Goal: Information Seeking & Learning: Learn about a topic

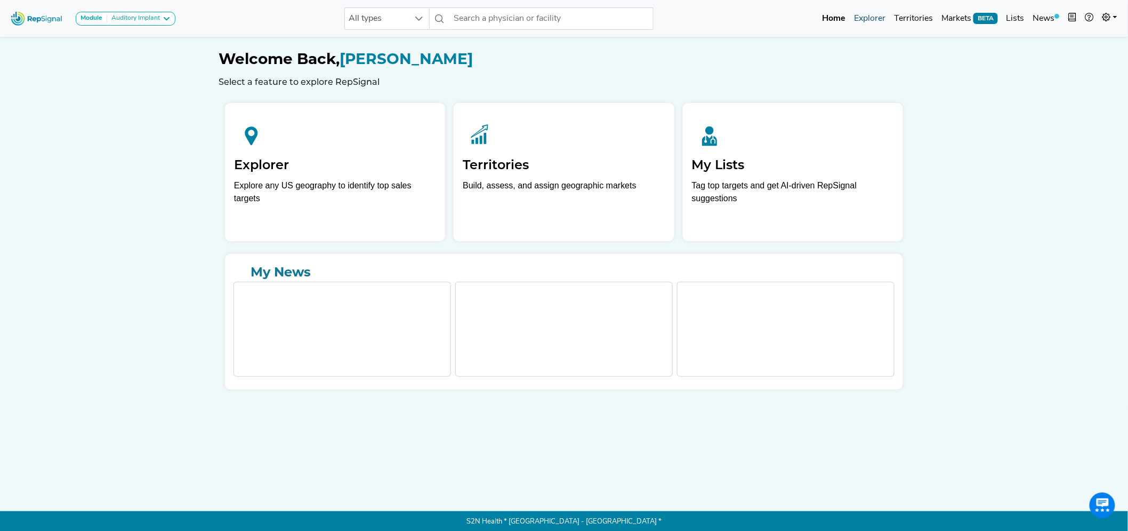
click at [875, 17] on link "Explorer" at bounding box center [870, 18] width 40 height 21
click at [155, 20] on div "Auditory Implant" at bounding box center [133, 18] width 53 height 9
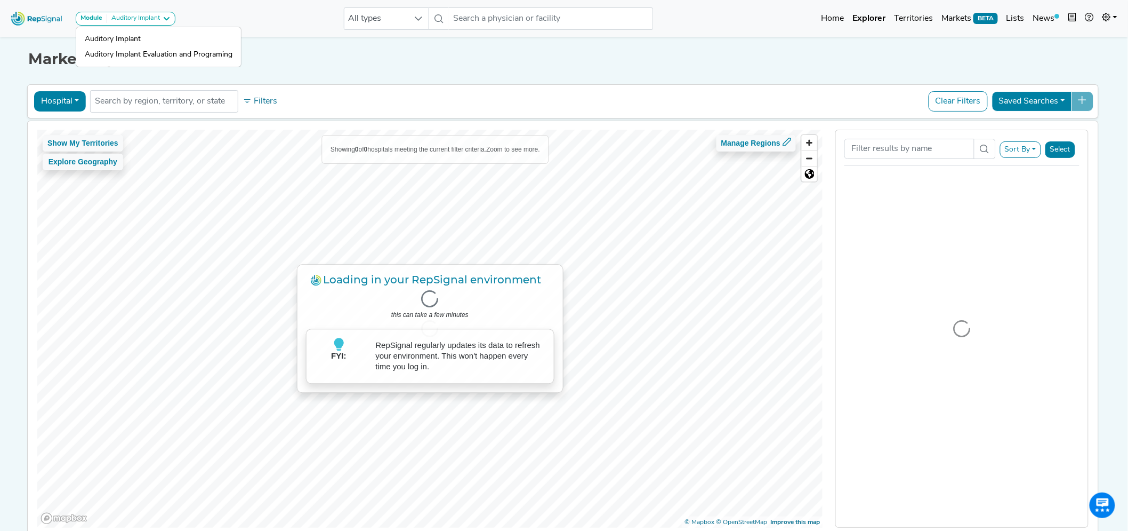
click at [290, 22] on div "Module Auditory Implant Auditory Implant Auditory Implant Evaluation and Progra…" at bounding box center [564, 18] width 1128 height 28
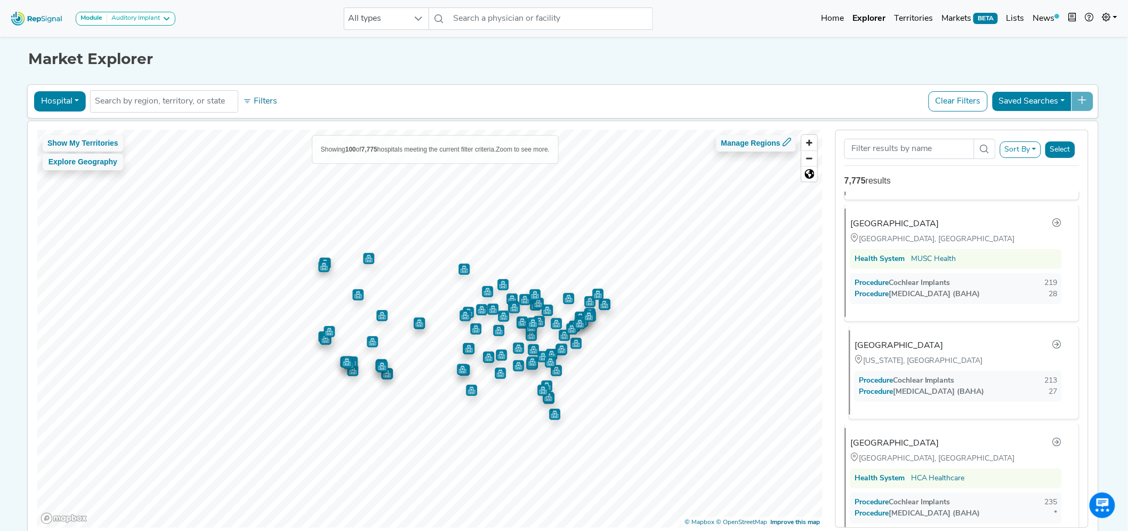
scroll to position [59, 0]
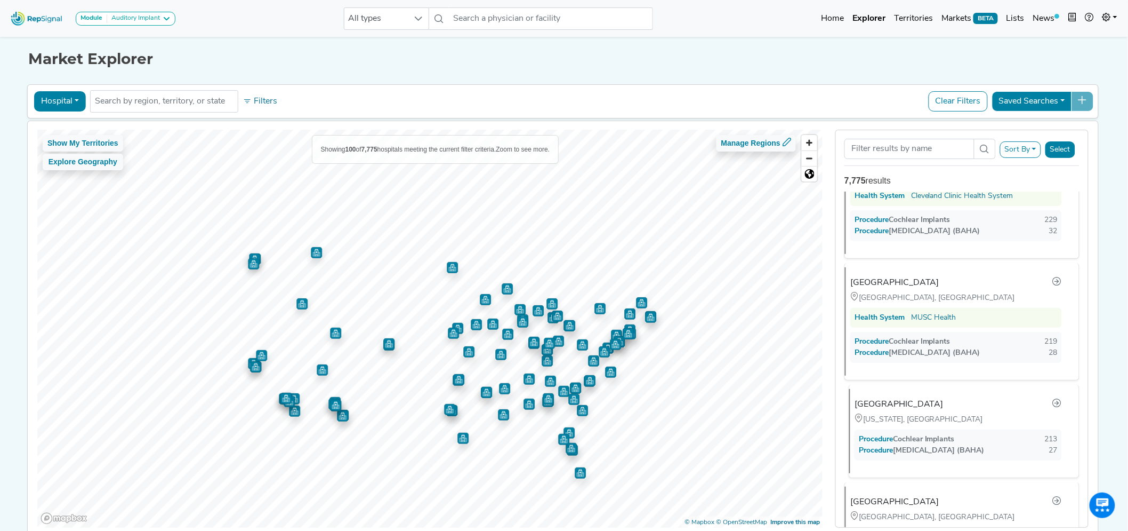
click at [1009, 446] on div "[GEOGRAPHIC_DATA] [US_STATE], [GEOGRAPHIC_DATA] Procedure Cochlear Implants 213…" at bounding box center [959, 431] width 221 height 84
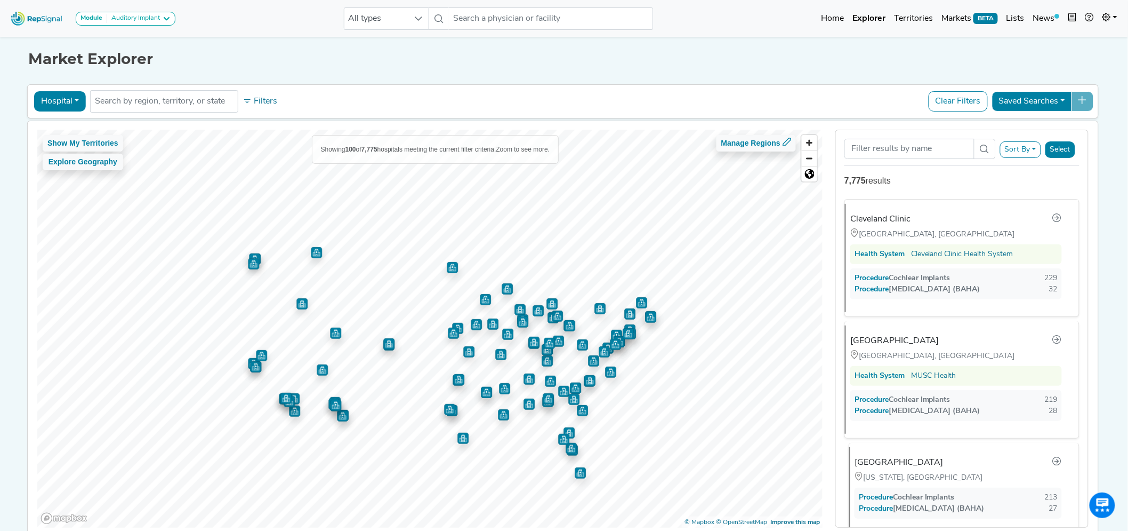
scroll to position [0, 0]
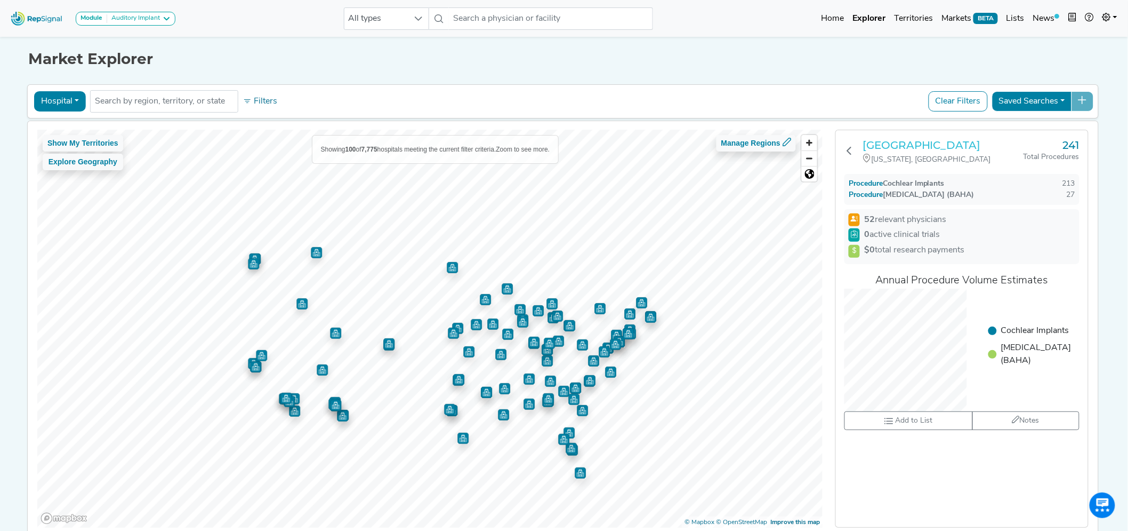
click at [945, 150] on h3 "[GEOGRAPHIC_DATA]" at bounding box center [943, 145] width 161 height 13
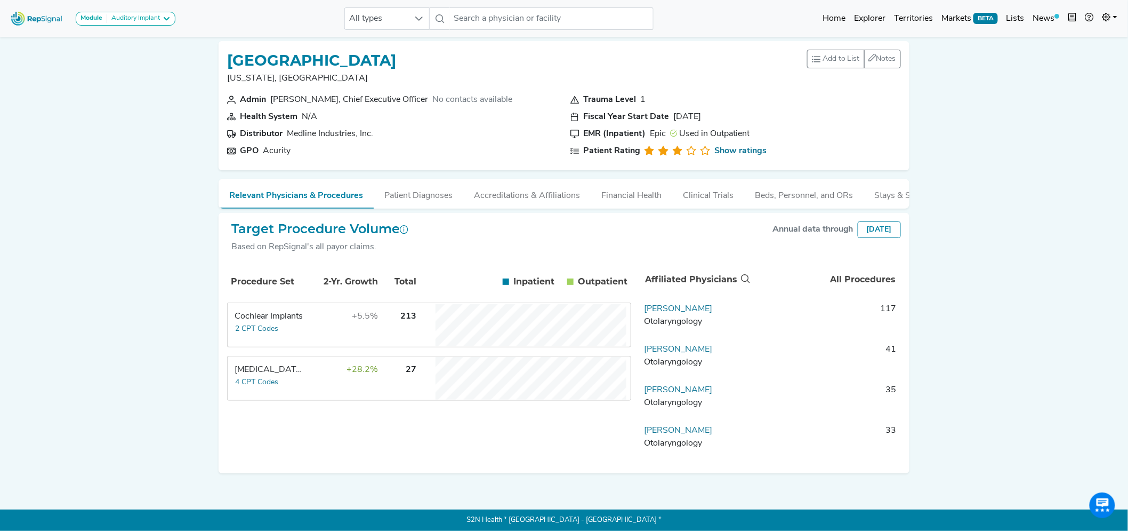
scroll to position [11, 0]
click at [658, 309] on link "John Roland" at bounding box center [678, 308] width 68 height 9
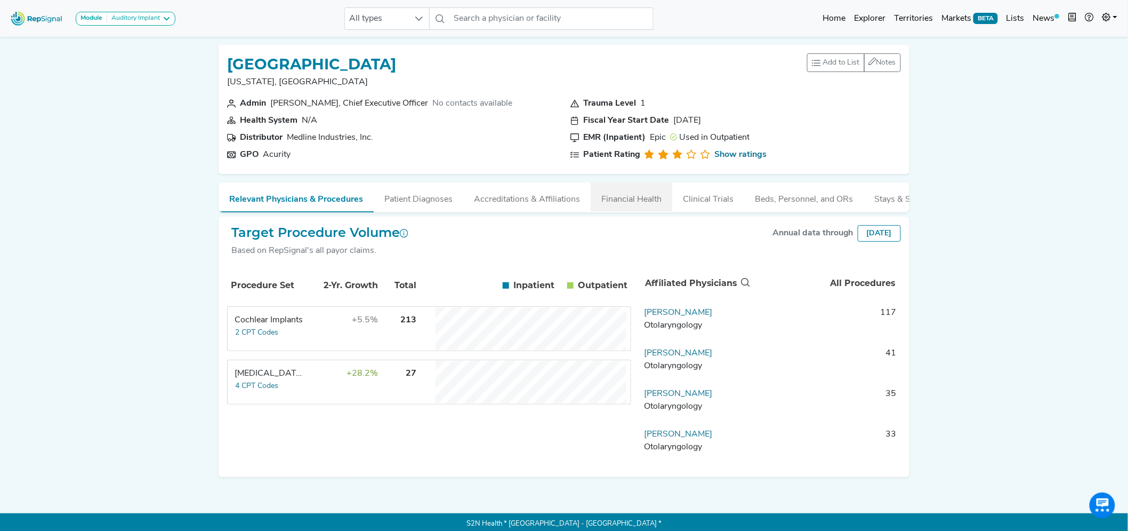
click at [626, 205] on button "Financial Health" at bounding box center [632, 196] width 82 height 29
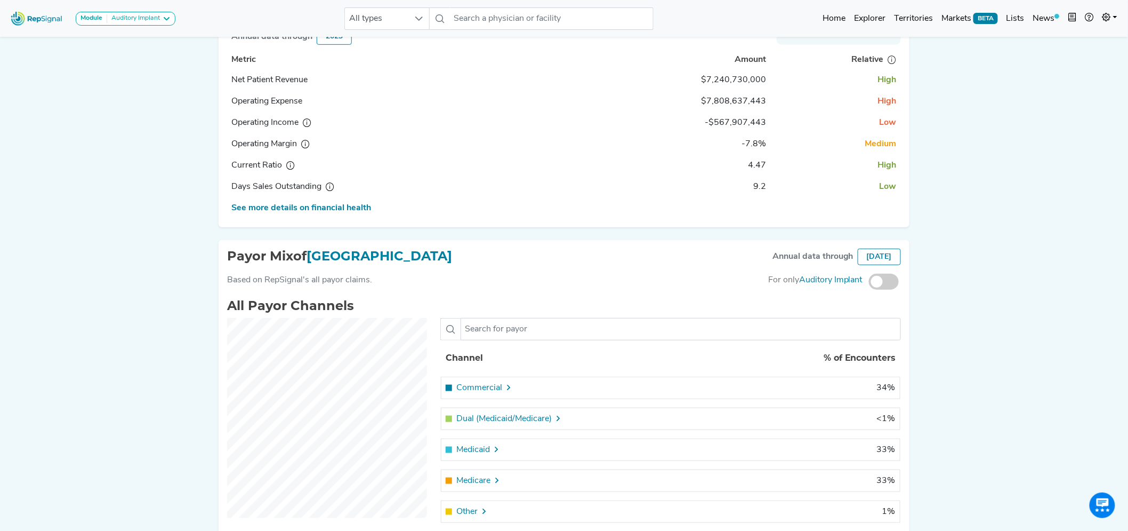
scroll to position [280, 0]
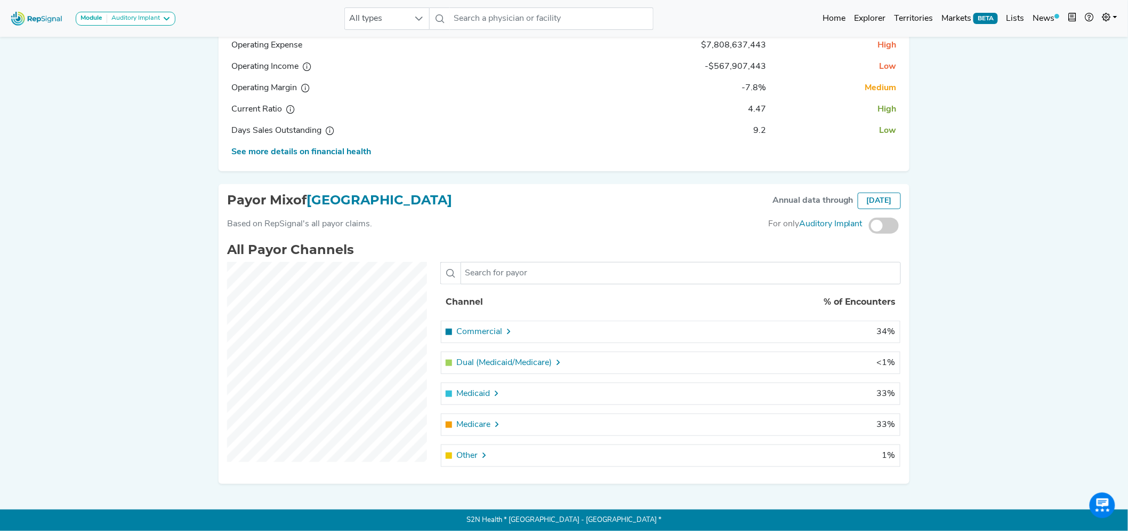
click at [881, 223] on span at bounding box center [884, 226] width 30 height 16
click at [869, 226] on input "checkbox" at bounding box center [869, 226] width 0 height 0
click at [893, 222] on span at bounding box center [884, 226] width 30 height 16
click at [869, 226] on input "checkbox" at bounding box center [869, 226] width 0 height 0
click at [892, 222] on span at bounding box center [884, 226] width 30 height 16
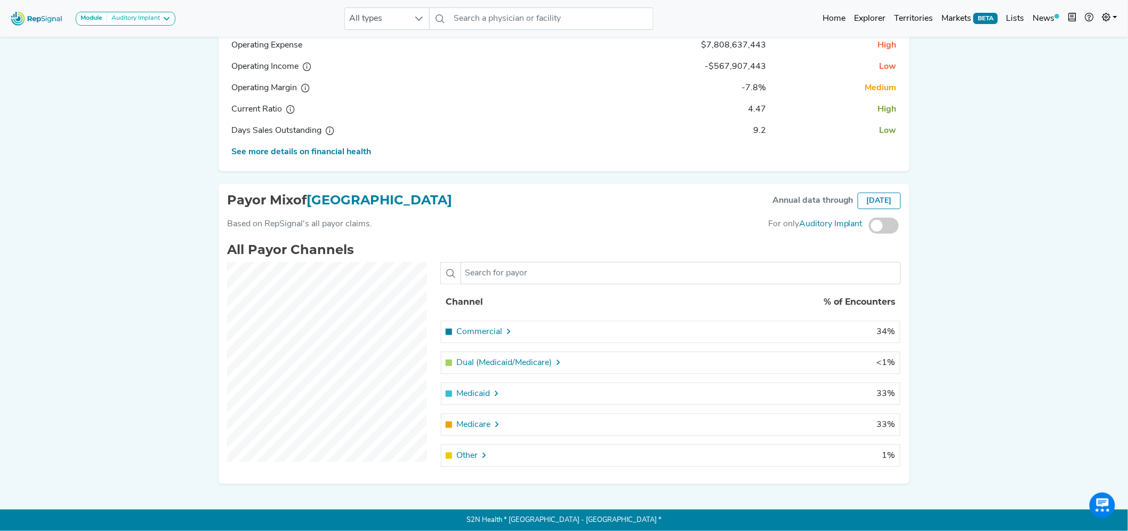
click at [869, 226] on input "checkbox" at bounding box center [869, 226] width 0 height 0
click at [494, 390] on icon at bounding box center [497, 393] width 9 height 9
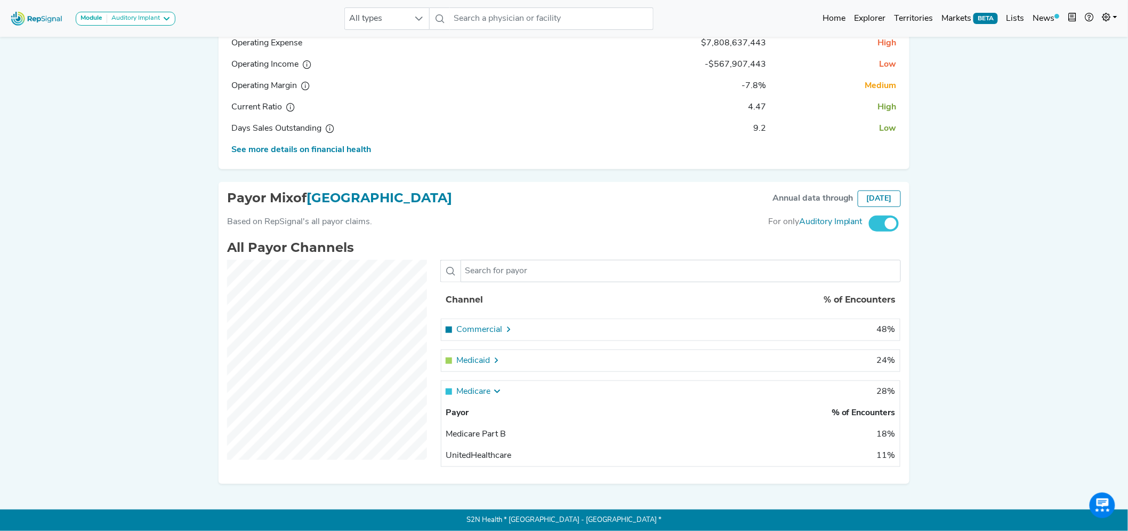
click at [500, 393] on icon at bounding box center [497, 391] width 9 height 9
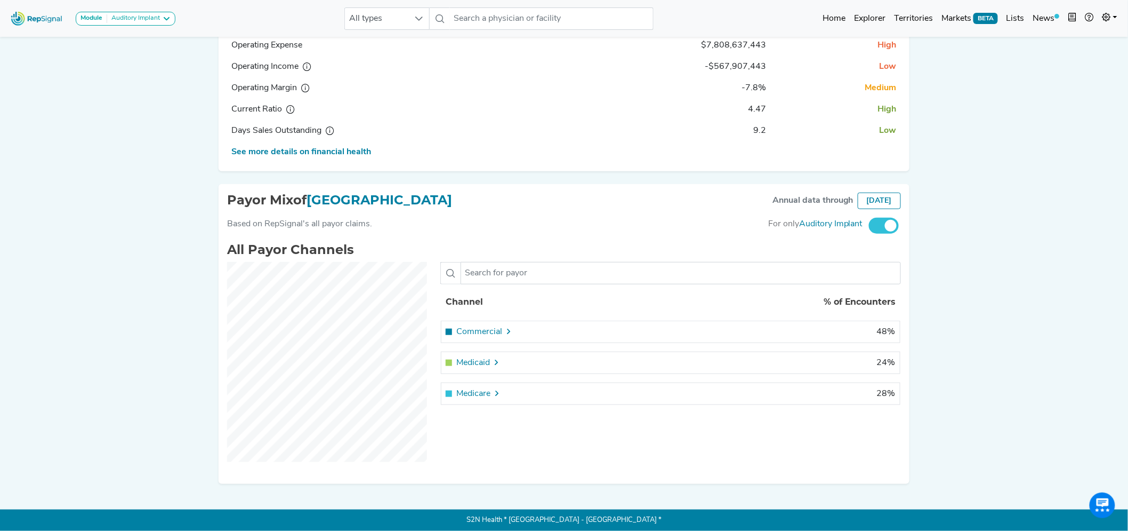
click at [487, 359] on span "Medicaid" at bounding box center [473, 362] width 34 height 13
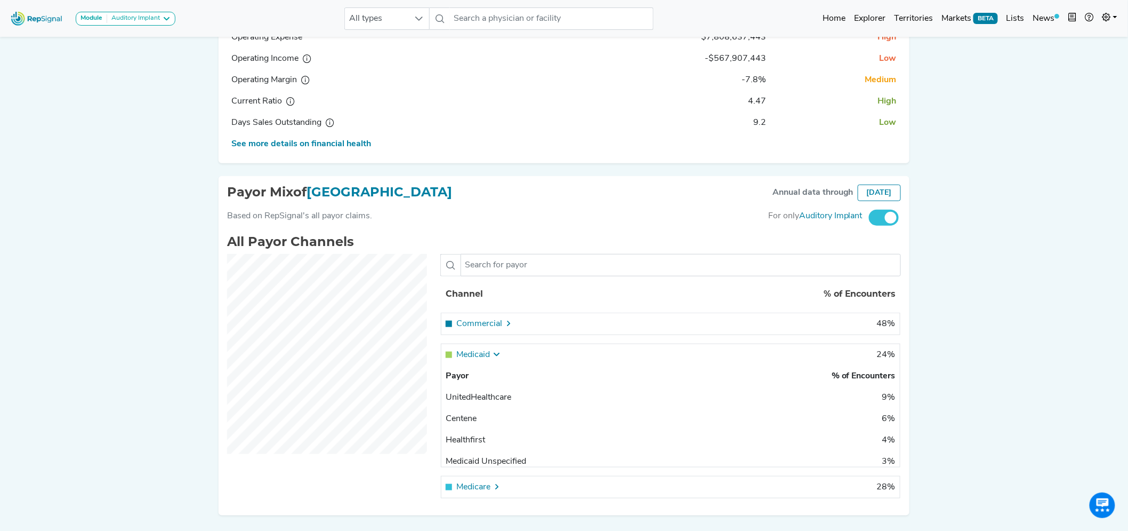
click at [492, 360] on div "Medicaid" at bounding box center [532, 354] width 173 height 13
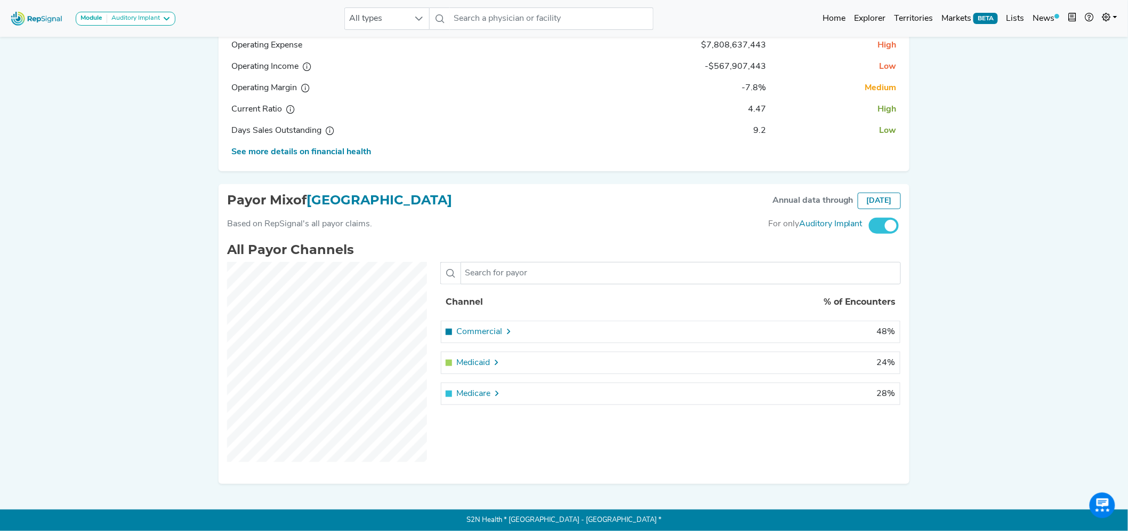
scroll to position [0, 0]
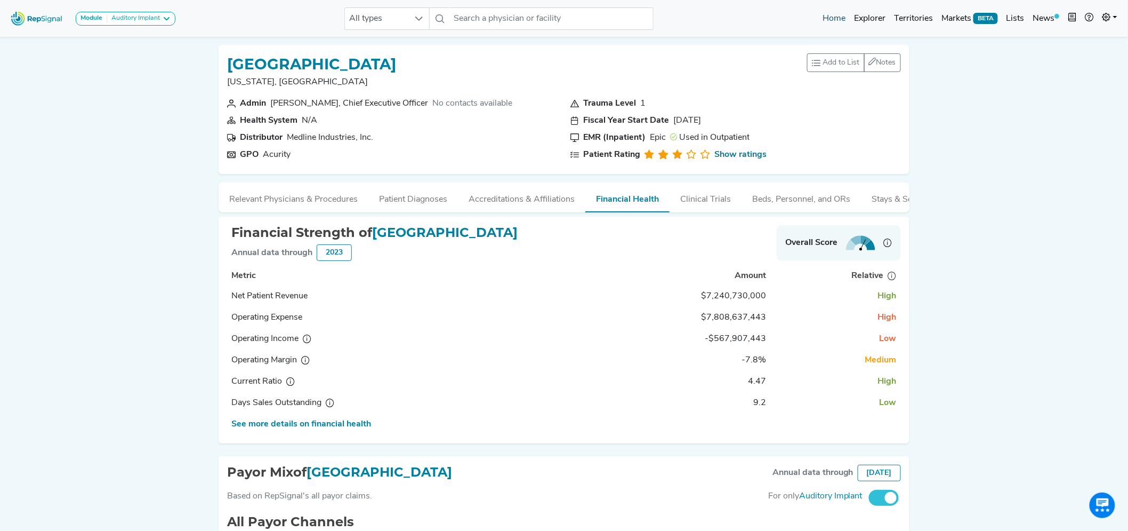
click at [838, 18] on link "Home" at bounding box center [833, 18] width 31 height 21
